Goal: Find specific page/section: Find specific page/section

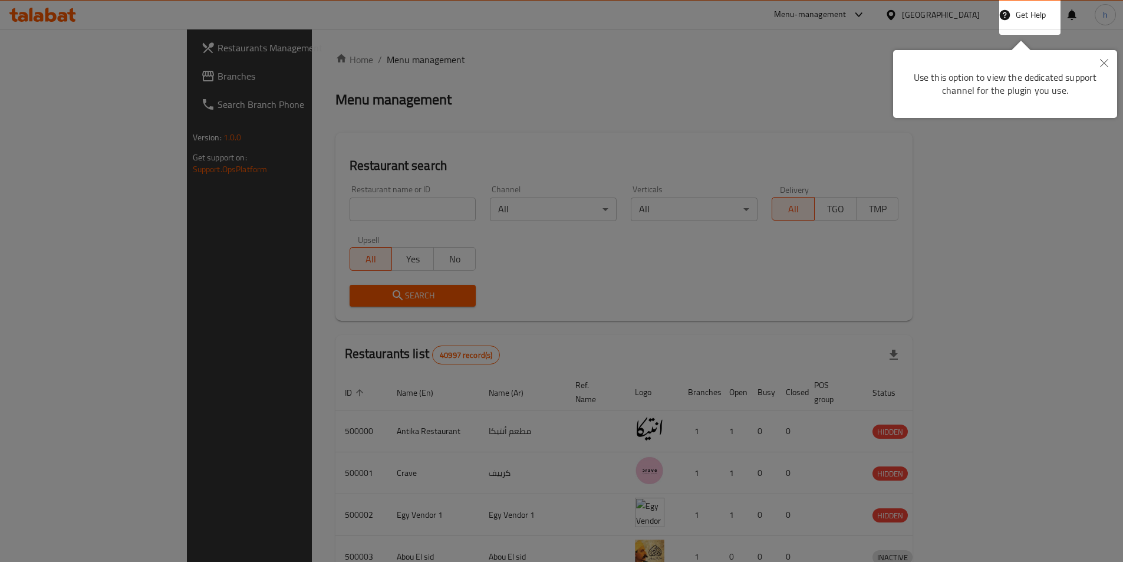
click at [1114, 64] on button "Close" at bounding box center [1104, 63] width 26 height 27
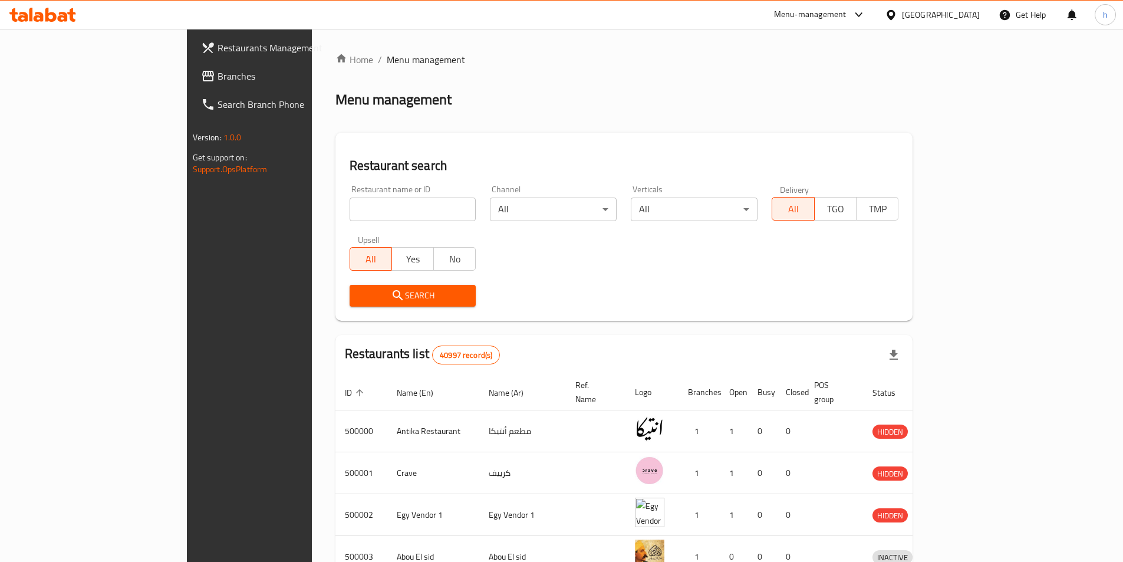
click at [936, 62] on div "Home / Menu management Menu management Restaurant search Restaurant name or ID …" at bounding box center [624, 460] width 625 height 863
click at [862, 85] on div "Home / Menu management Menu management Restaurant search Restaurant name or ID …" at bounding box center [623, 460] width 577 height 816
click at [217, 80] on span "Branches" at bounding box center [290, 76] width 147 height 14
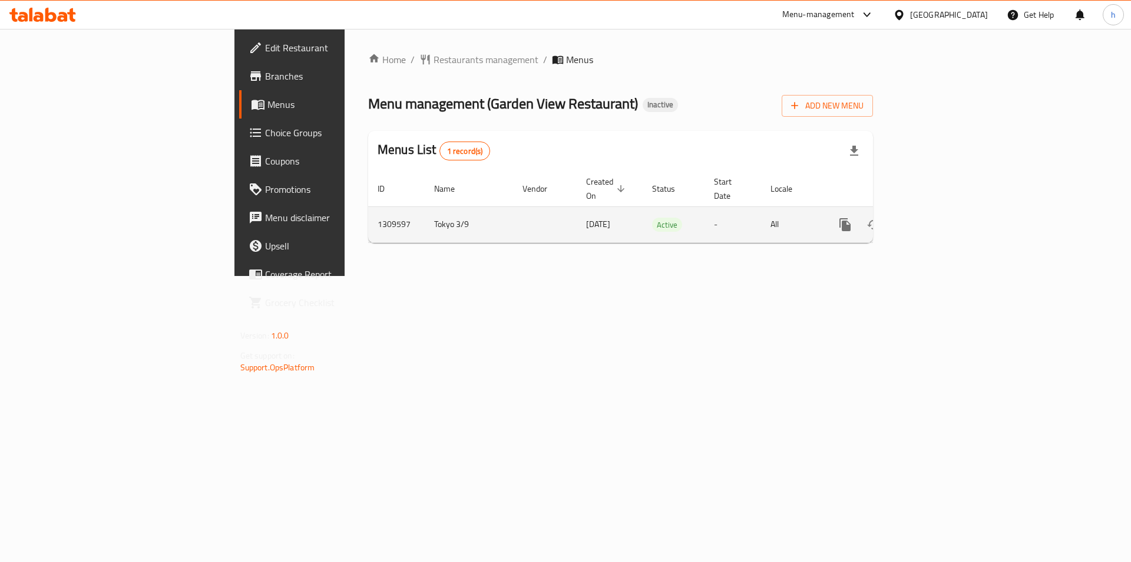
click at [936, 219] on icon "enhanced table" at bounding box center [930, 224] width 11 height 11
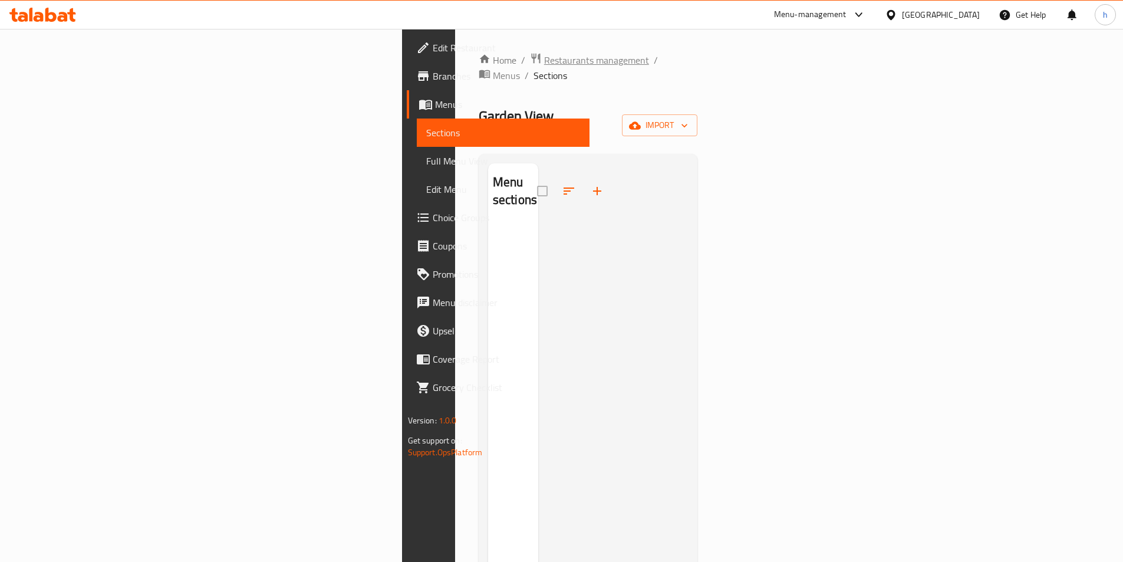
click at [544, 58] on span "Restaurants management" at bounding box center [596, 60] width 105 height 14
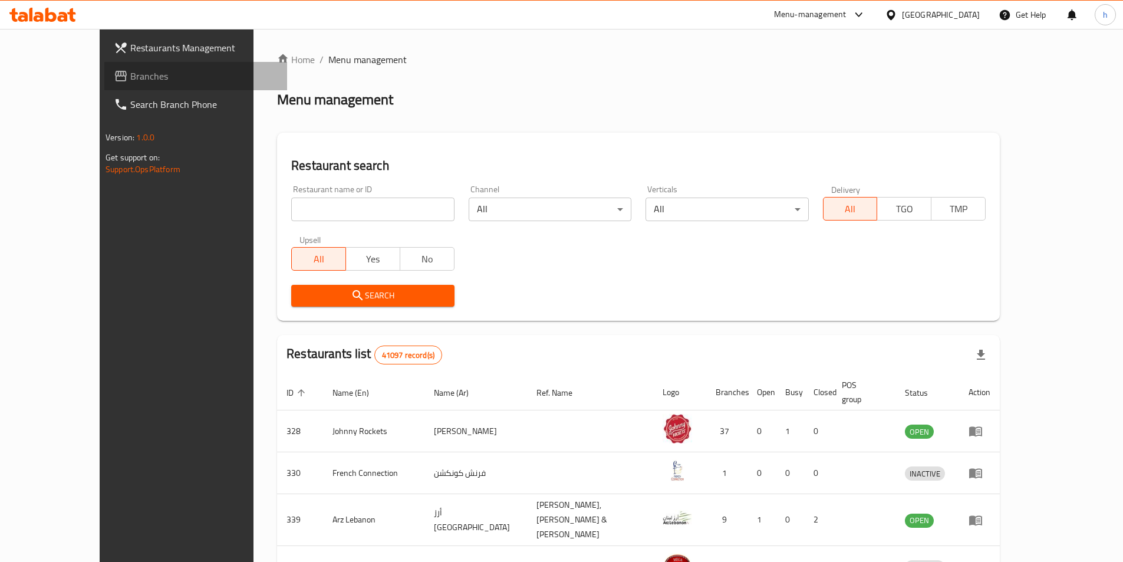
click at [130, 77] on span "Branches" at bounding box center [203, 76] width 147 height 14
